Goal: Find specific page/section: Find specific page/section

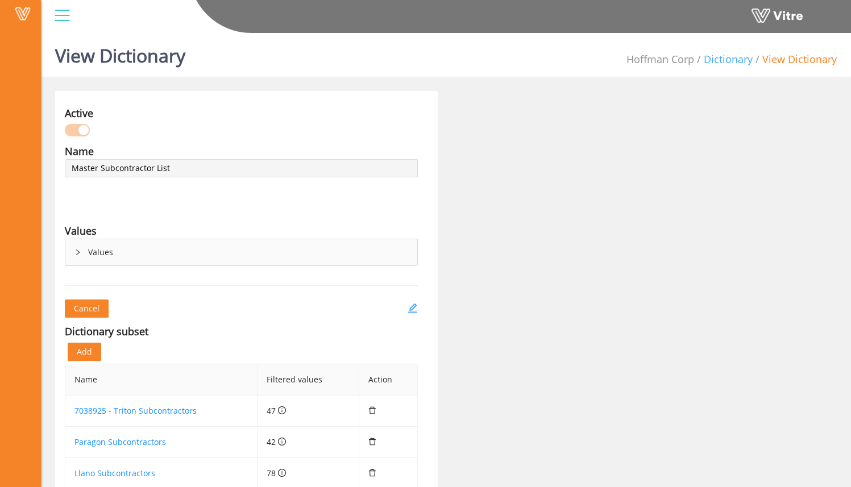
click at [720, 57] on link "Dictionary" at bounding box center [728, 59] width 49 height 14
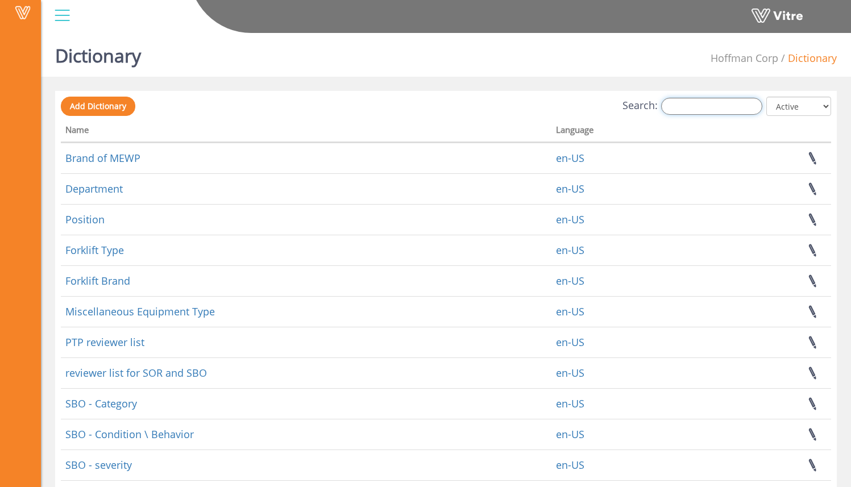
click at [712, 107] on input "Search:" at bounding box center [711, 106] width 101 height 17
type input "m"
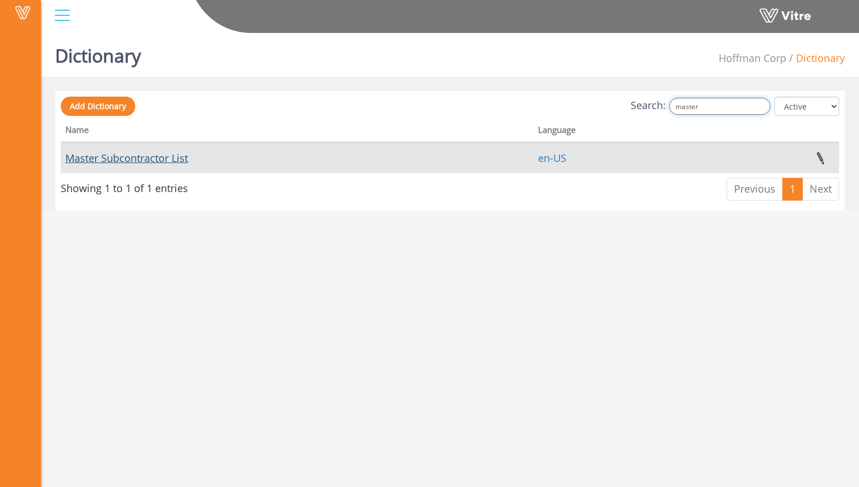
type input "master"
click at [185, 159] on link "Master Subcontractor List" at bounding box center [126, 158] width 123 height 14
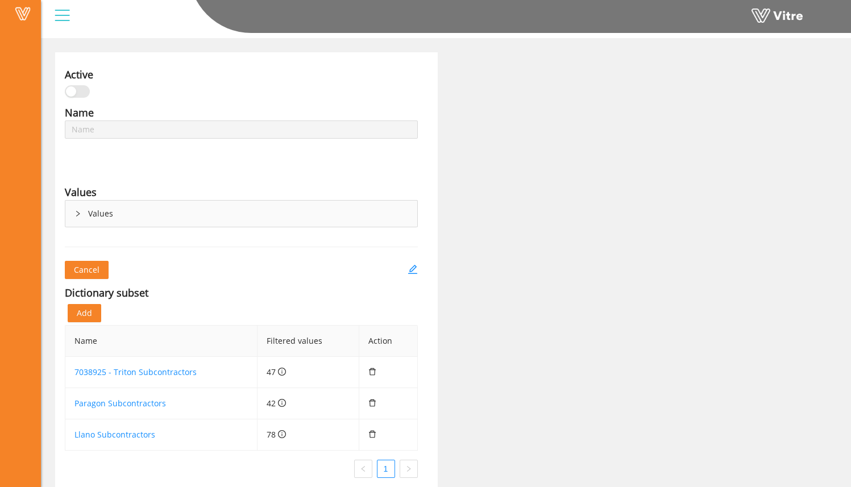
scroll to position [51, 0]
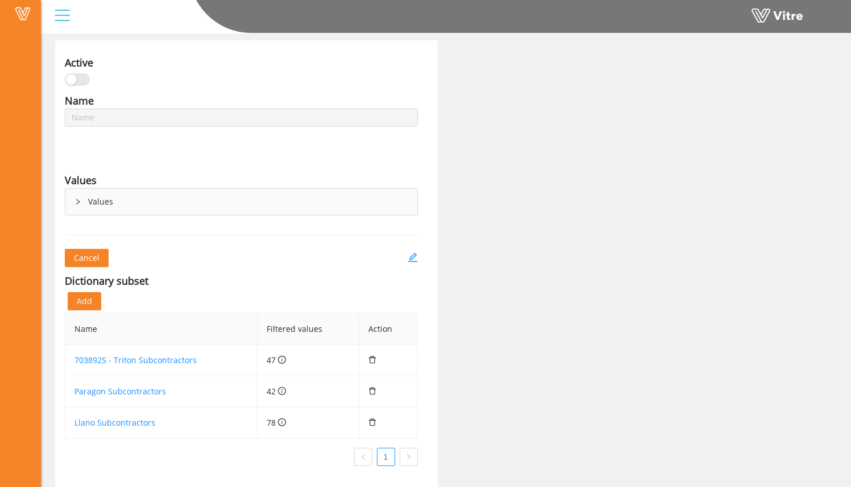
type input "Master Subcontractor List"
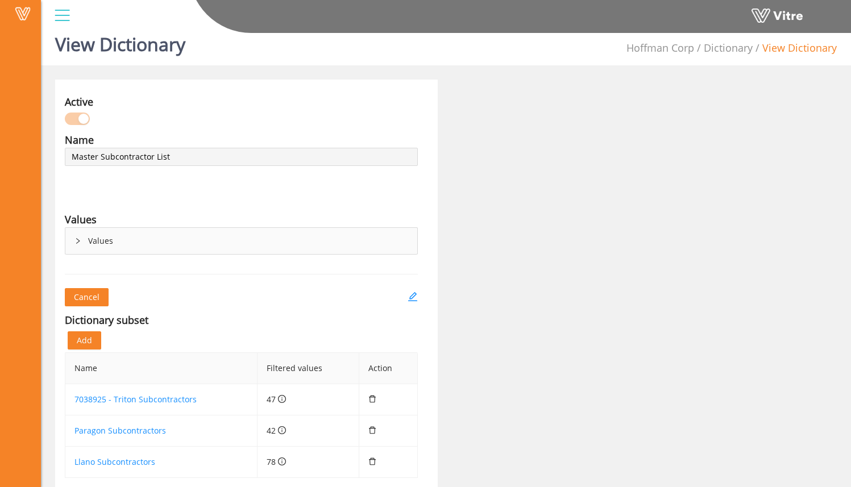
scroll to position [0, 0]
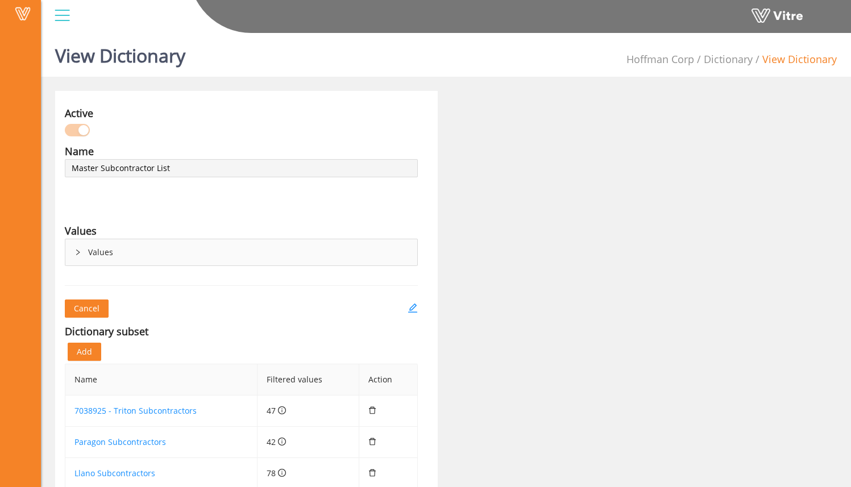
click at [94, 242] on div "Values" at bounding box center [241, 252] width 352 height 26
click at [105, 249] on div "Values" at bounding box center [241, 252] width 352 height 26
click at [81, 254] on div "Values" at bounding box center [241, 252] width 352 height 26
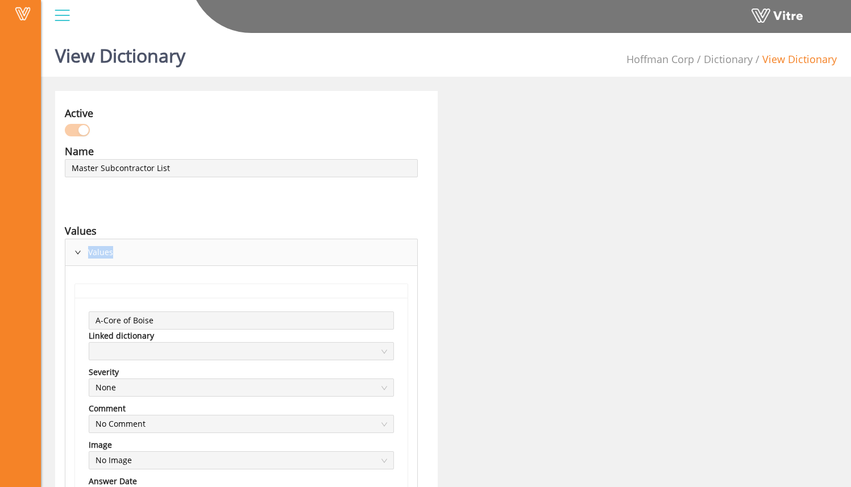
click at [81, 253] on div "Values" at bounding box center [241, 252] width 352 height 26
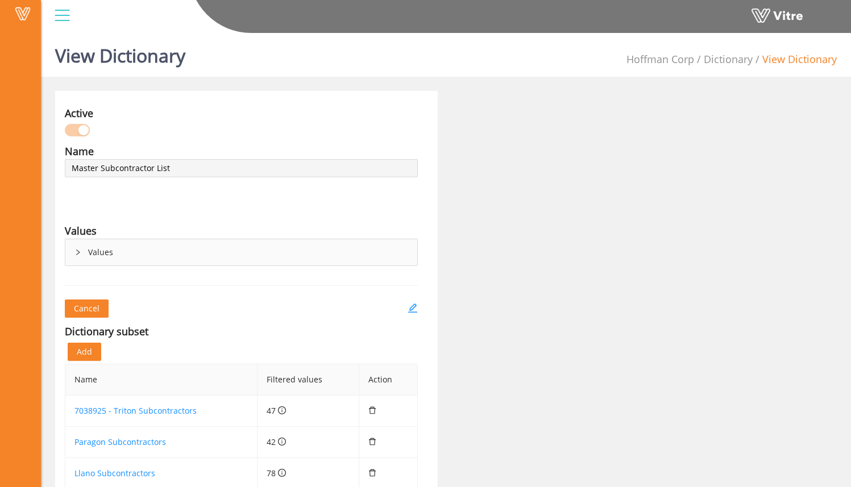
click at [81, 253] on icon "right" at bounding box center [77, 252] width 7 height 7
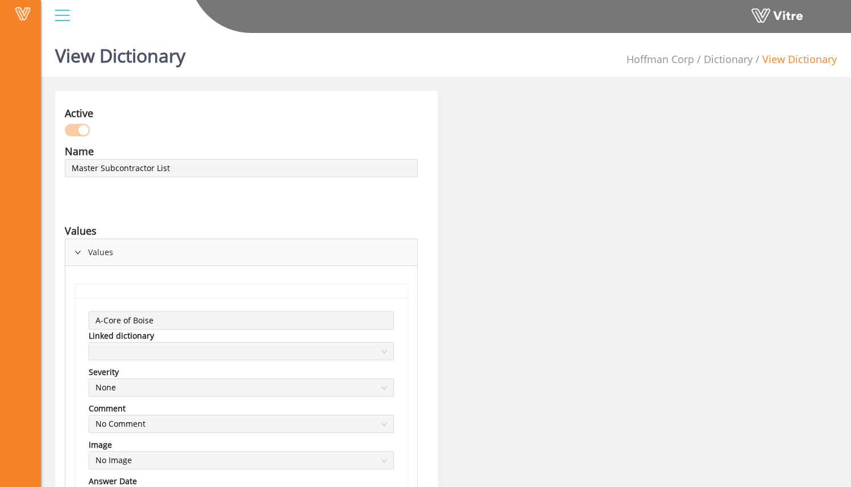
click at [150, 223] on div "Values" at bounding box center [241, 231] width 353 height 16
drag, startPoint x: 86, startPoint y: 259, endPoint x: 90, endPoint y: 166, distance: 93.3
click at [86, 259] on div "Values" at bounding box center [241, 252] width 352 height 26
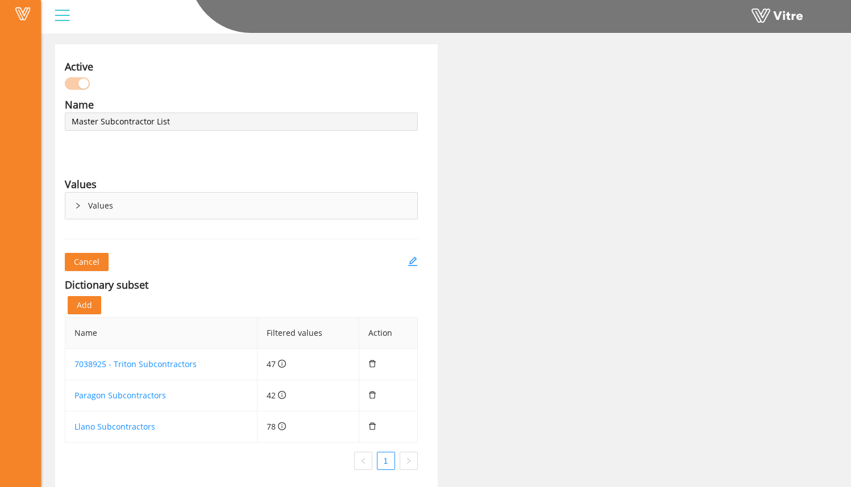
scroll to position [51, 0]
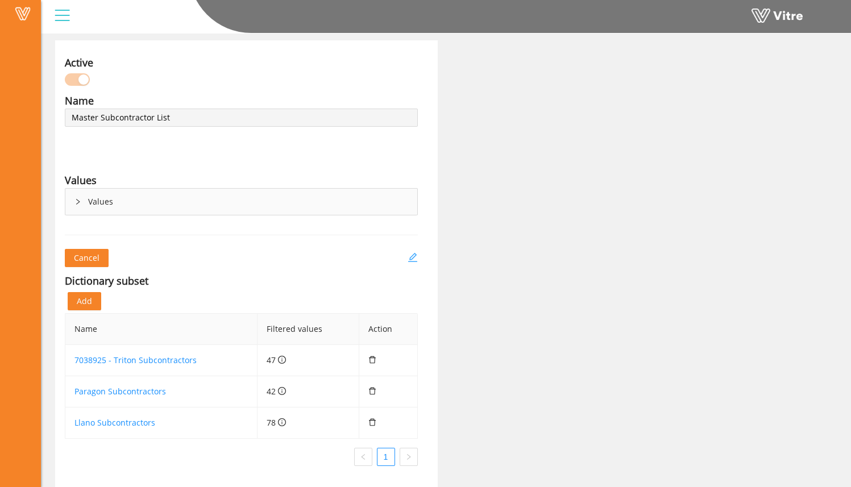
click at [414, 259] on icon "edit" at bounding box center [413, 257] width 10 height 10
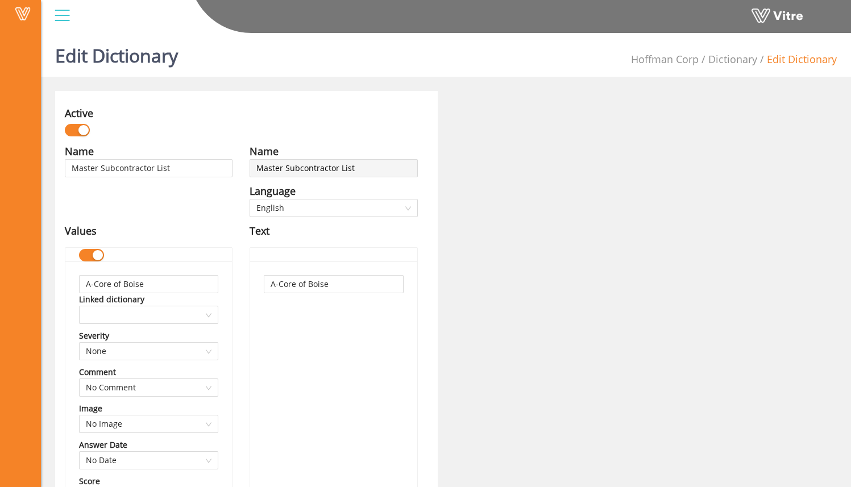
type input "Master Subcontractor List"
click at [751, 62] on link "Dictionary" at bounding box center [732, 59] width 49 height 14
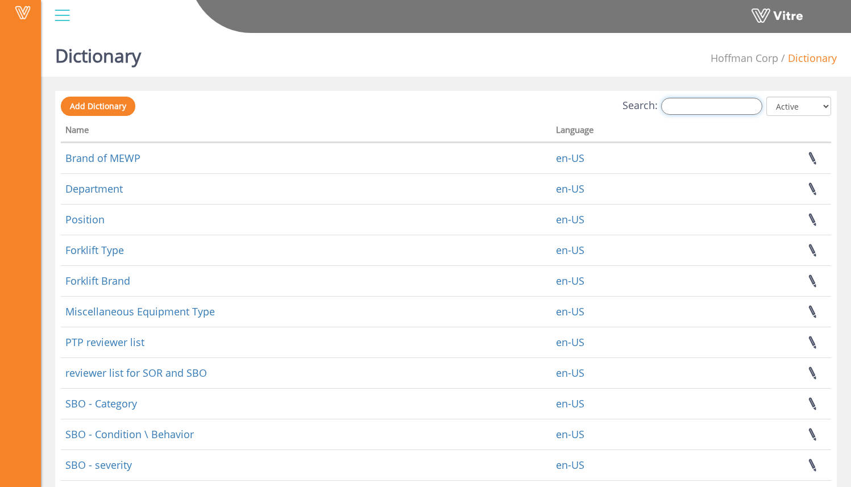
click at [687, 107] on input "Search:" at bounding box center [711, 106] width 101 height 17
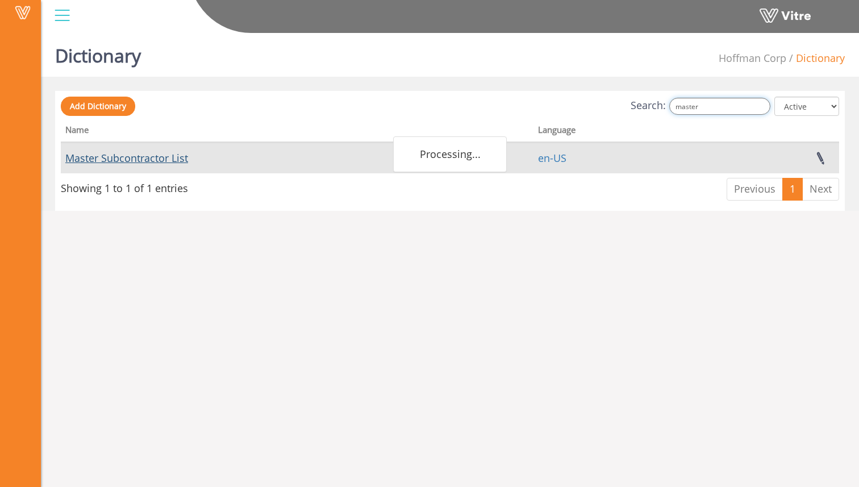
type input "master"
click at [170, 156] on link "Master Subcontractor List" at bounding box center [126, 158] width 123 height 14
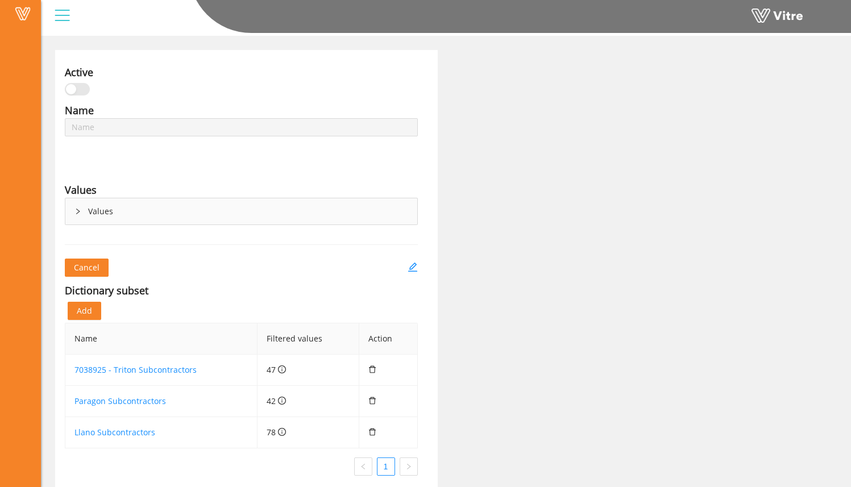
type input "Master Subcontractor List"
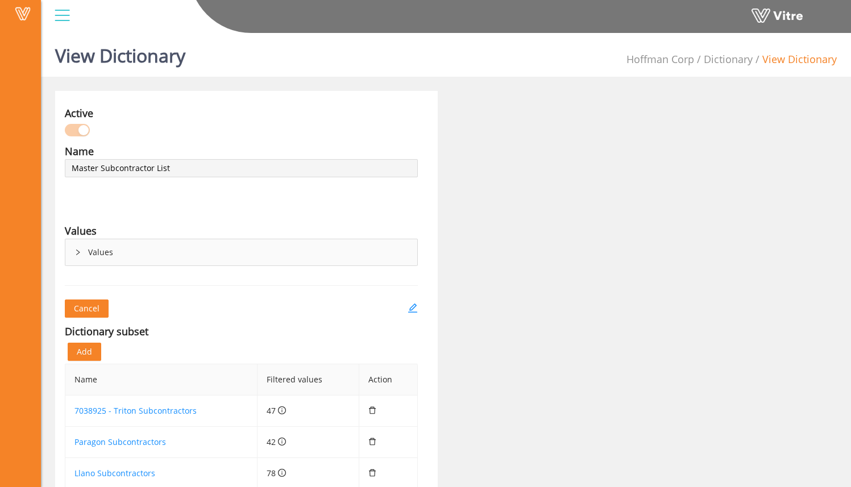
click at [546, 148] on div "Active Name Master Subcontractor List Language English Values Values Cancel Dic…" at bounding box center [446, 314] width 799 height 447
